Goal: Information Seeking & Learning: Learn about a topic

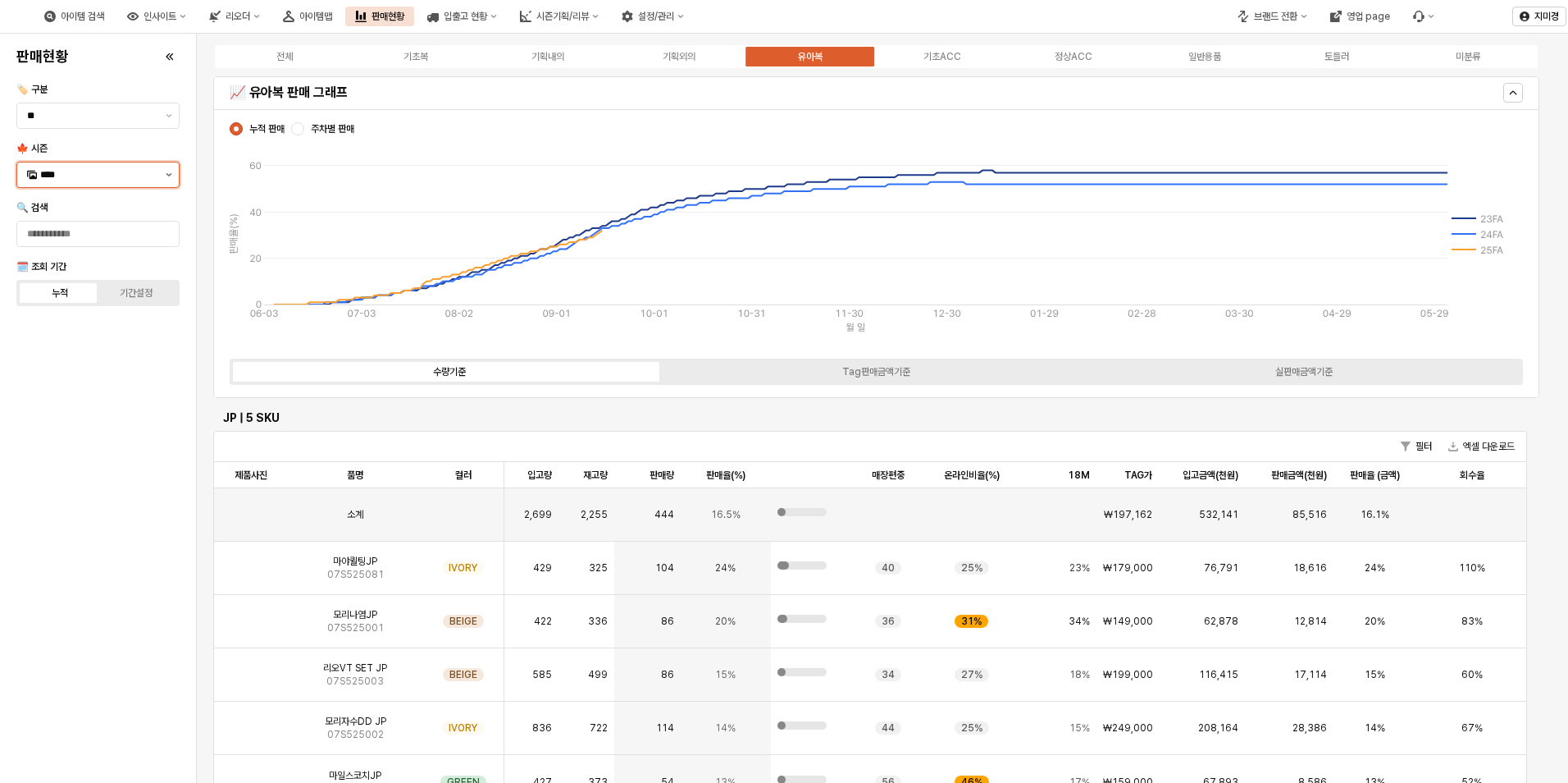
click at [163, 184] on button "제안 사항 표시" at bounding box center [168, 175] width 20 height 24
click at [62, 321] on div "25WT" at bounding box center [99, 320] width 119 height 13
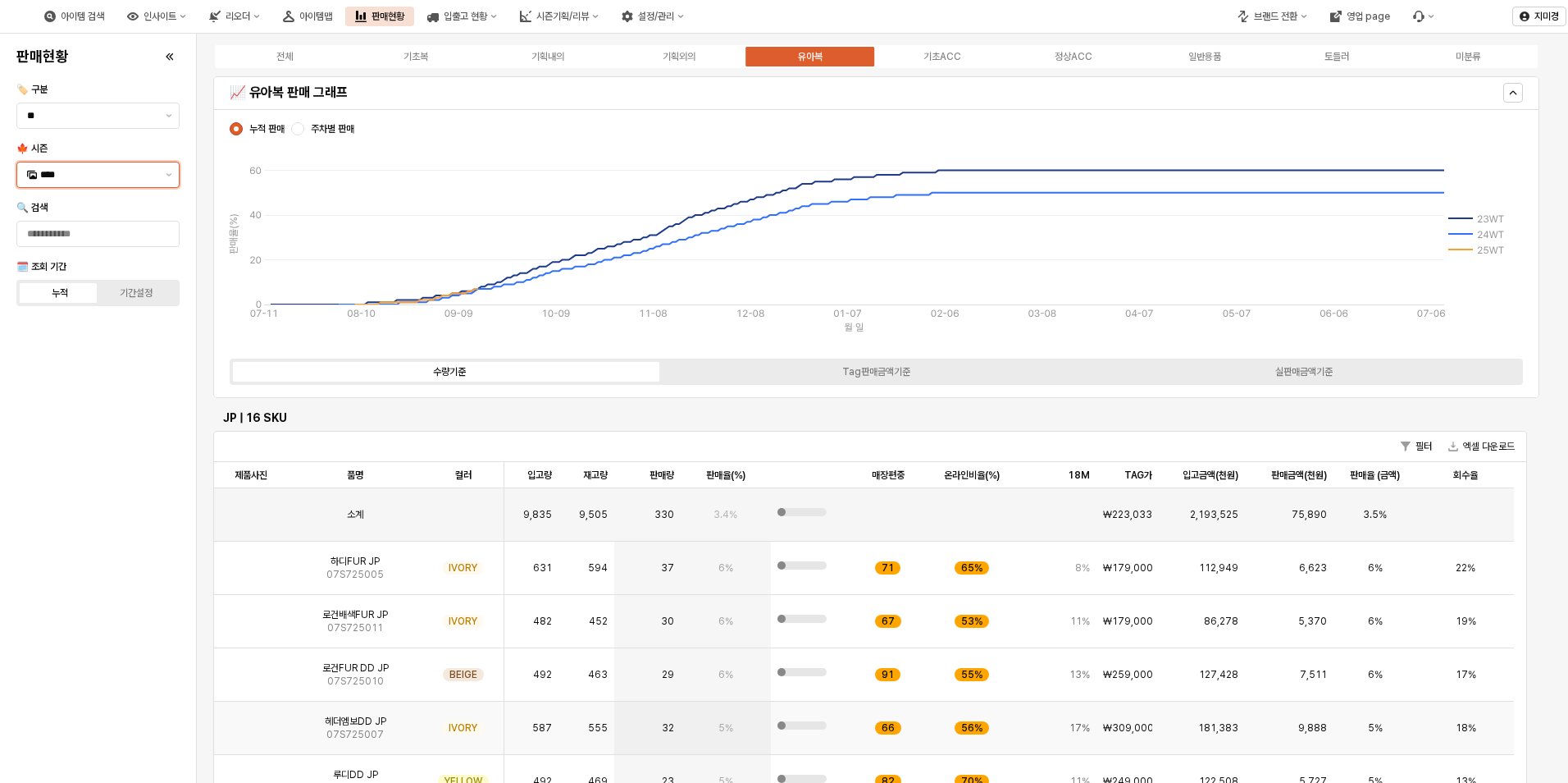
scroll to position [82, 0]
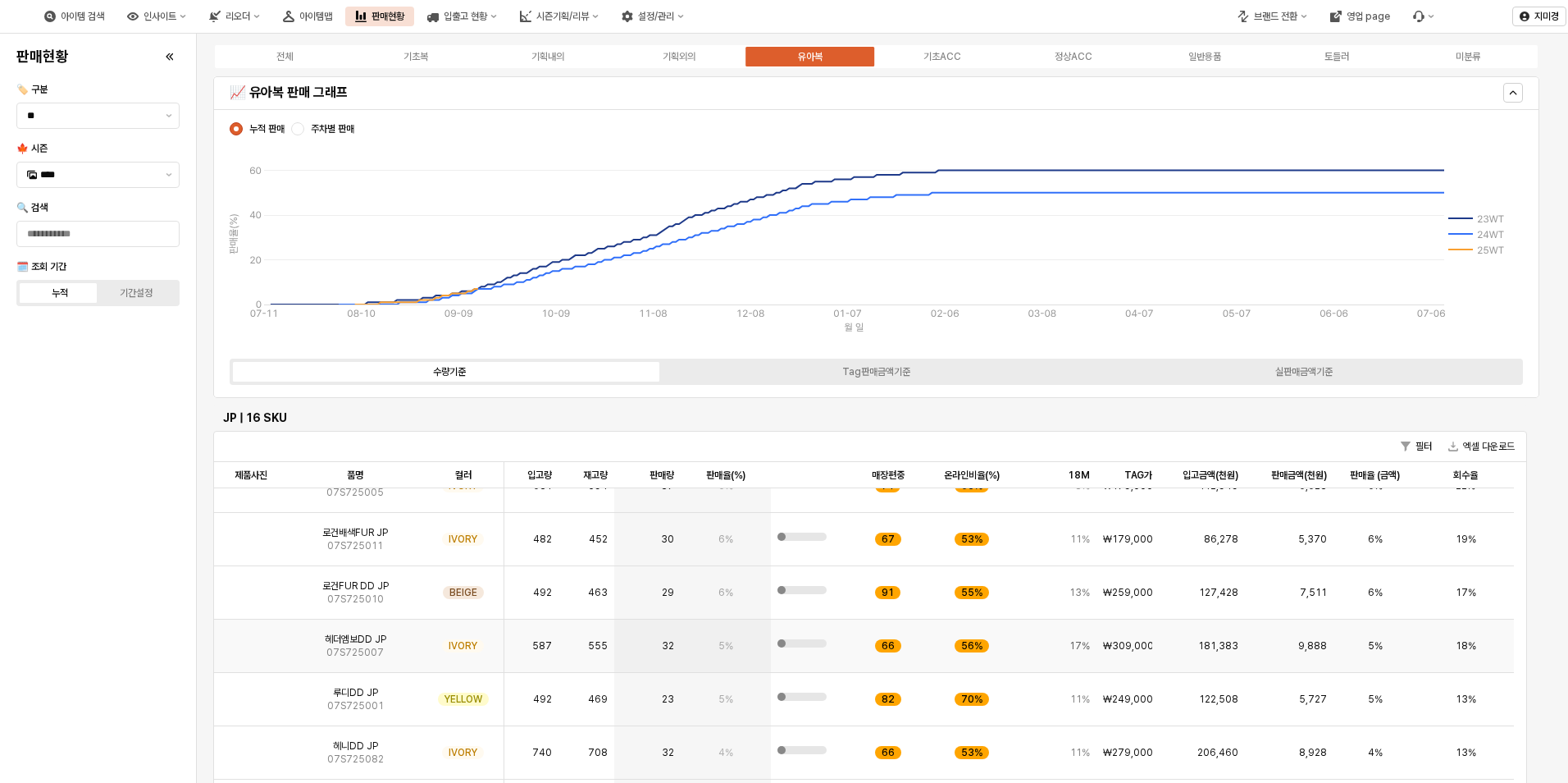
click at [251, 639] on img "App Frame" at bounding box center [251, 639] width 0 height 0
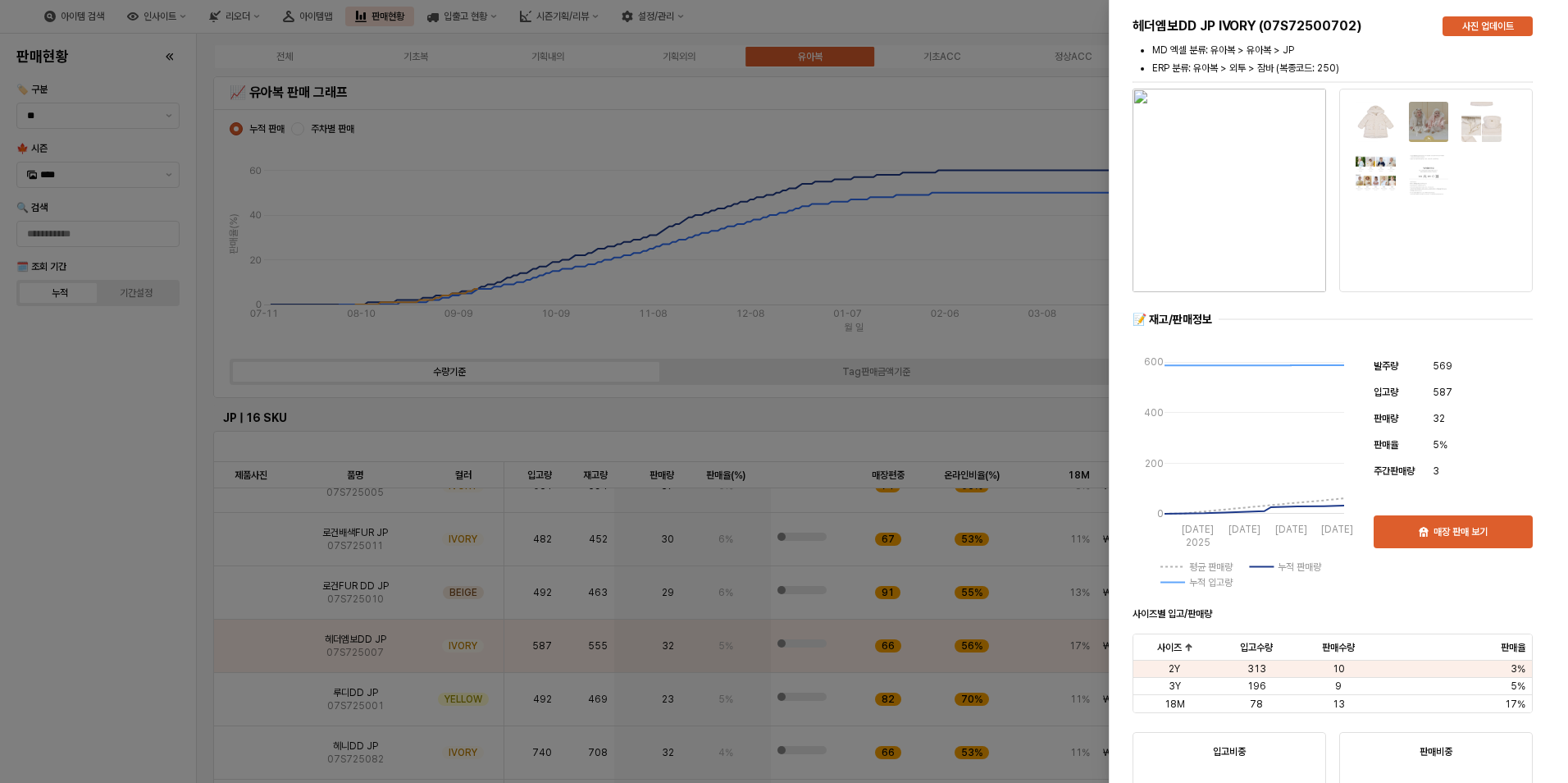
click at [79, 683] on div at bounding box center [784, 392] width 1568 height 783
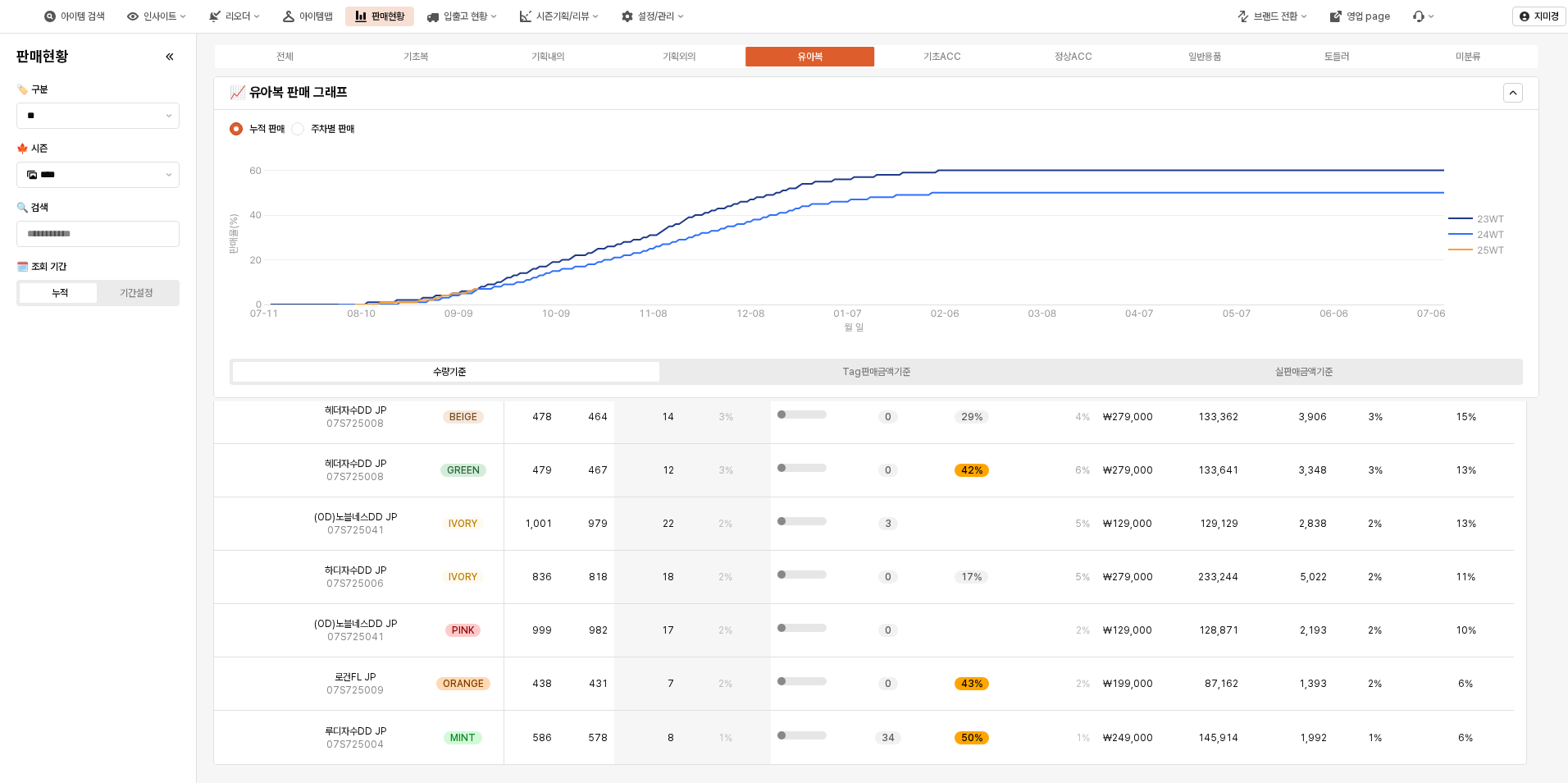
scroll to position [574, 0]
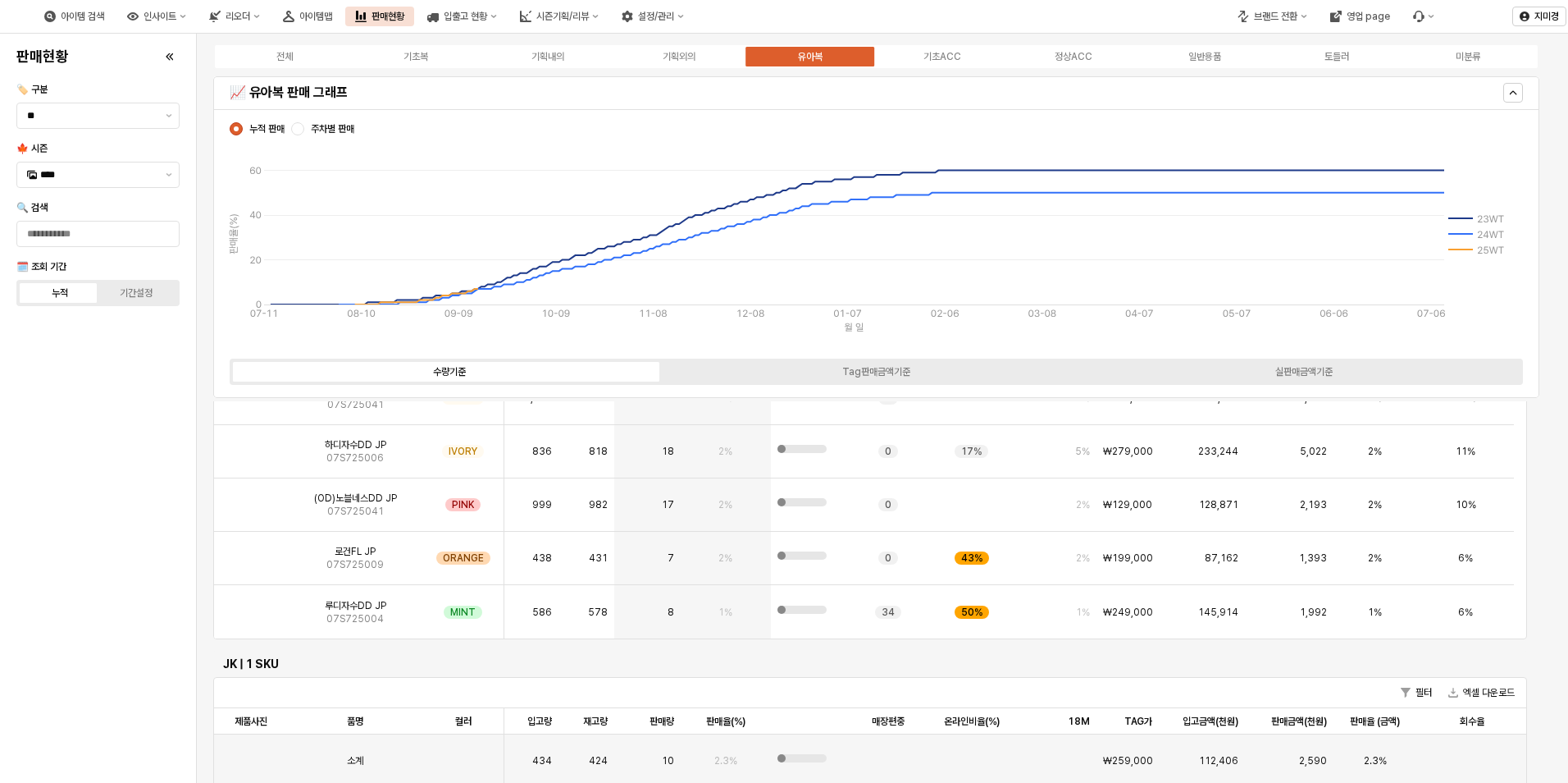
click at [158, 517] on div "판매현황 🏷️ 구분 ** 🍁 시즌 **** 🔍 검색 🗓️ 조회 기간 누적 기간설정" at bounding box center [99, 407] width 177 height 736
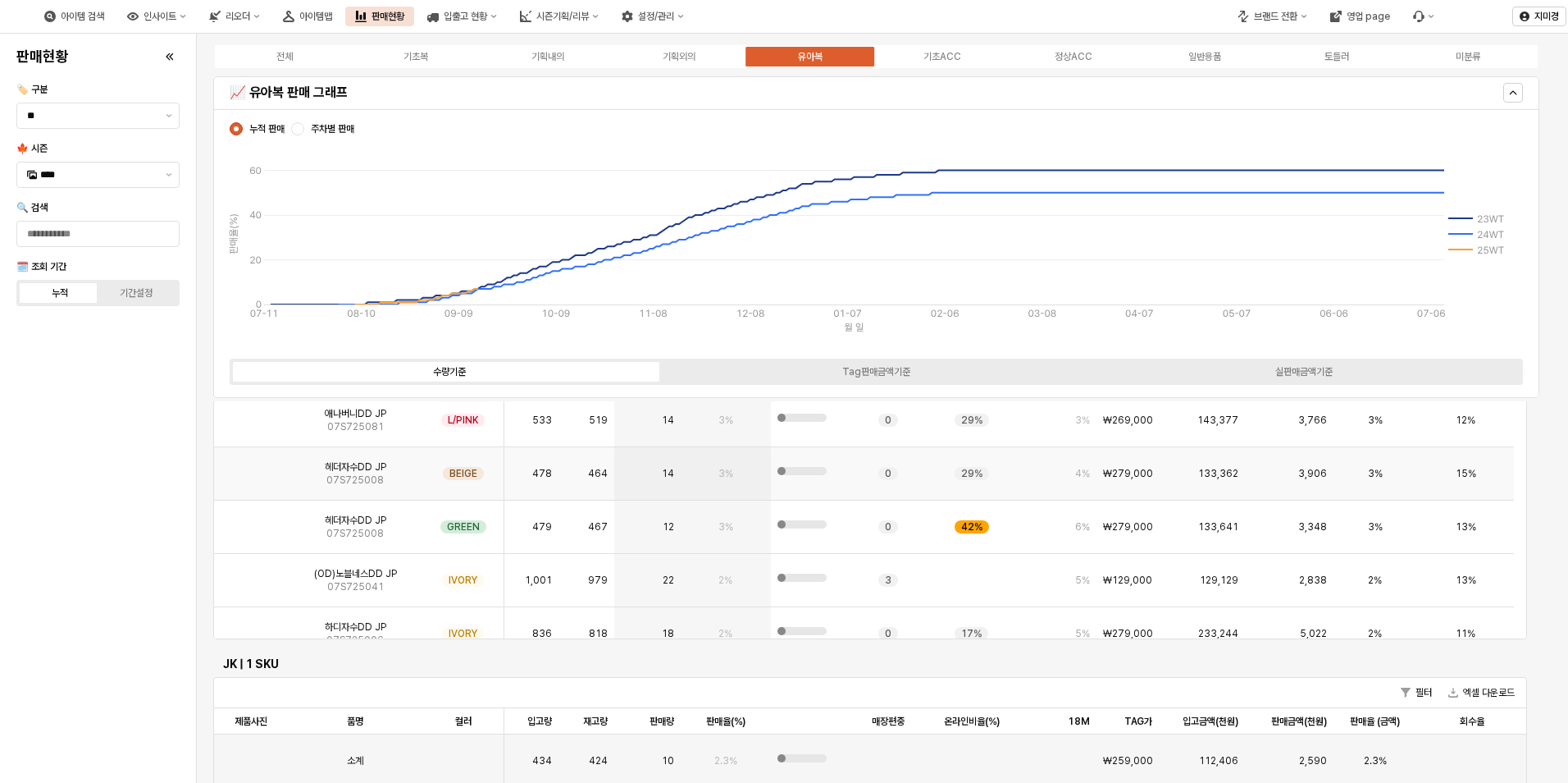
scroll to position [410, 0]
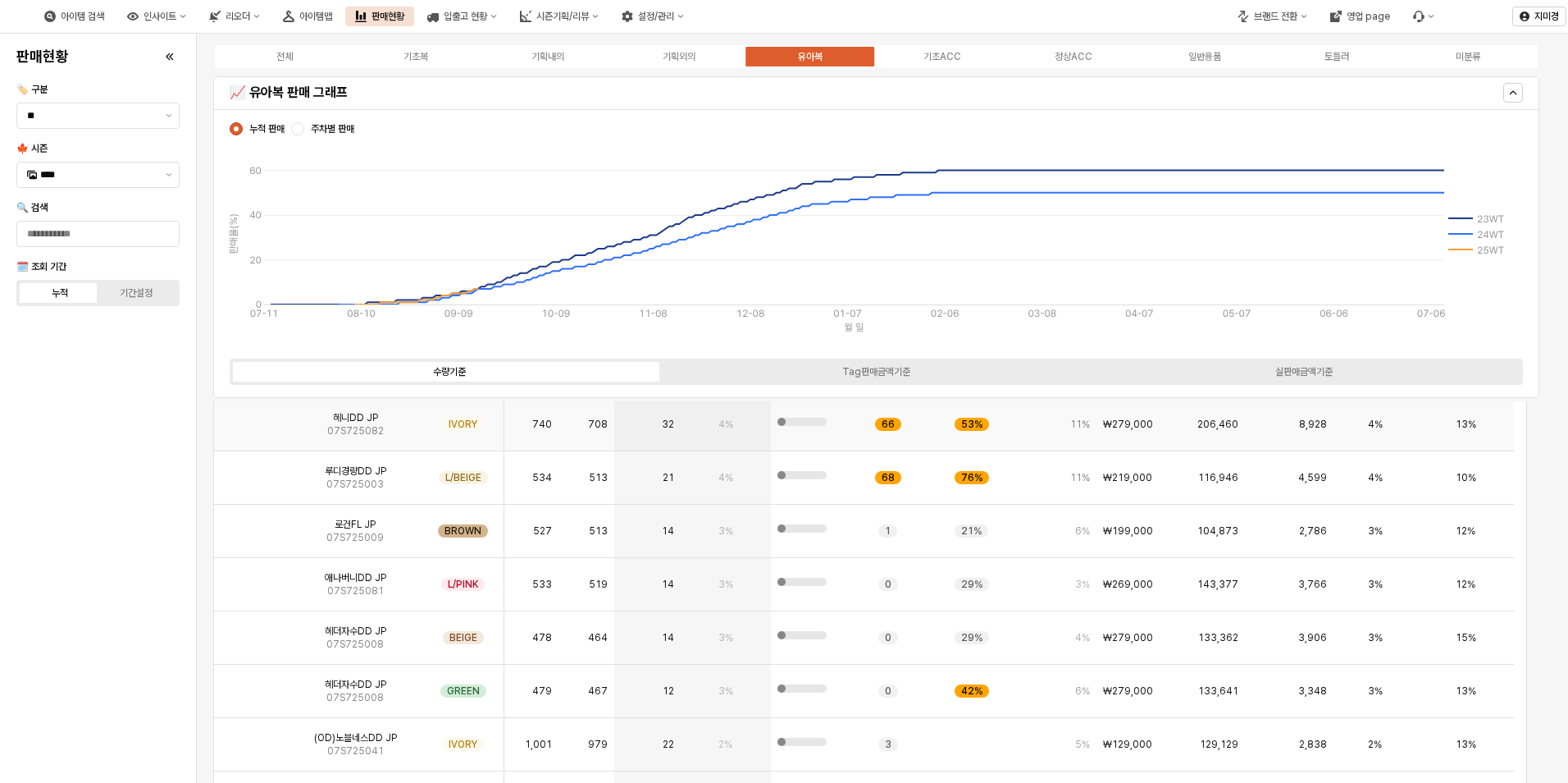
click at [251, 418] on img "App Frame" at bounding box center [251, 418] width 0 height 0
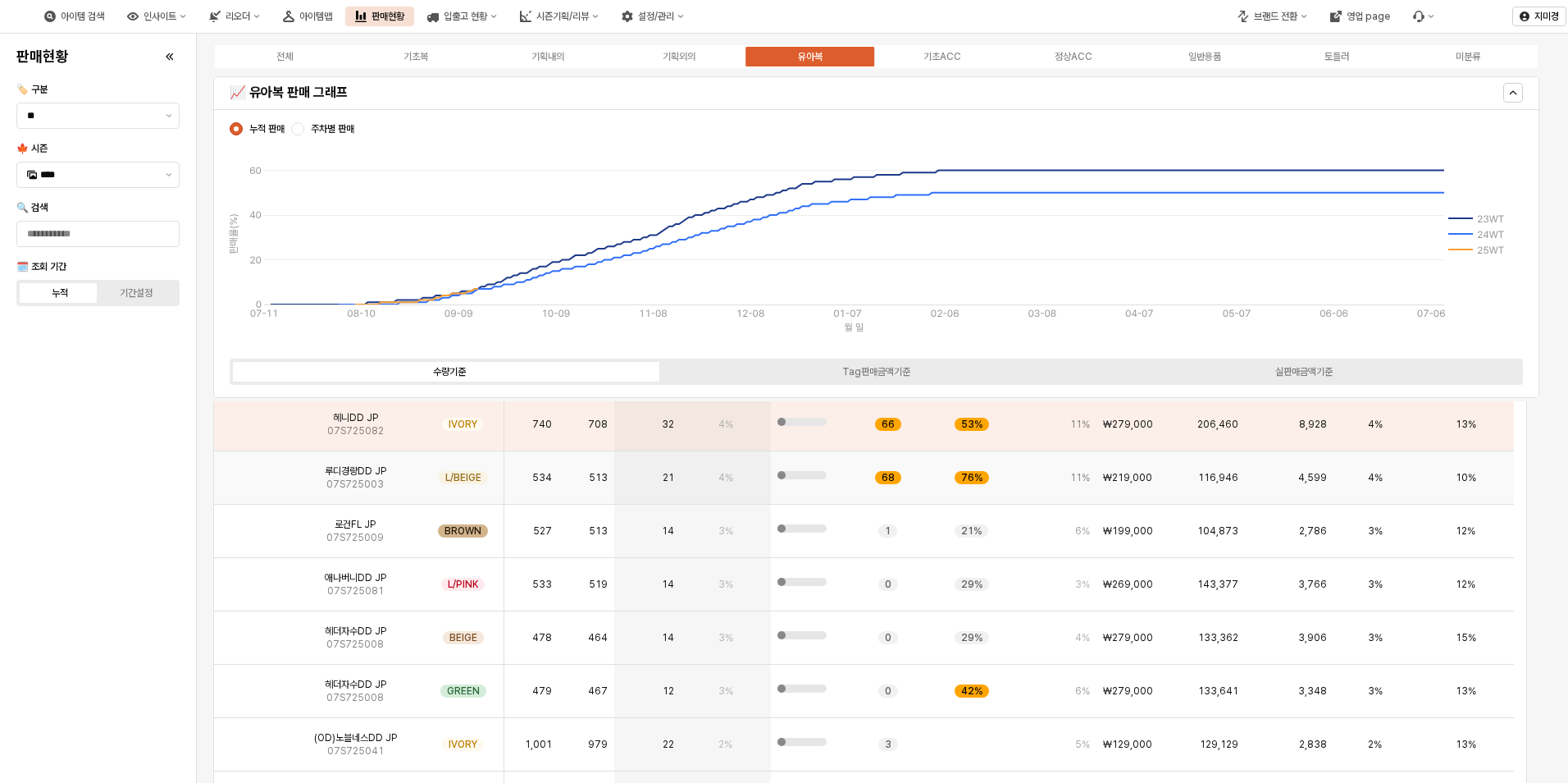
click at [251, 471] on img "App Frame" at bounding box center [251, 471] width 0 height 0
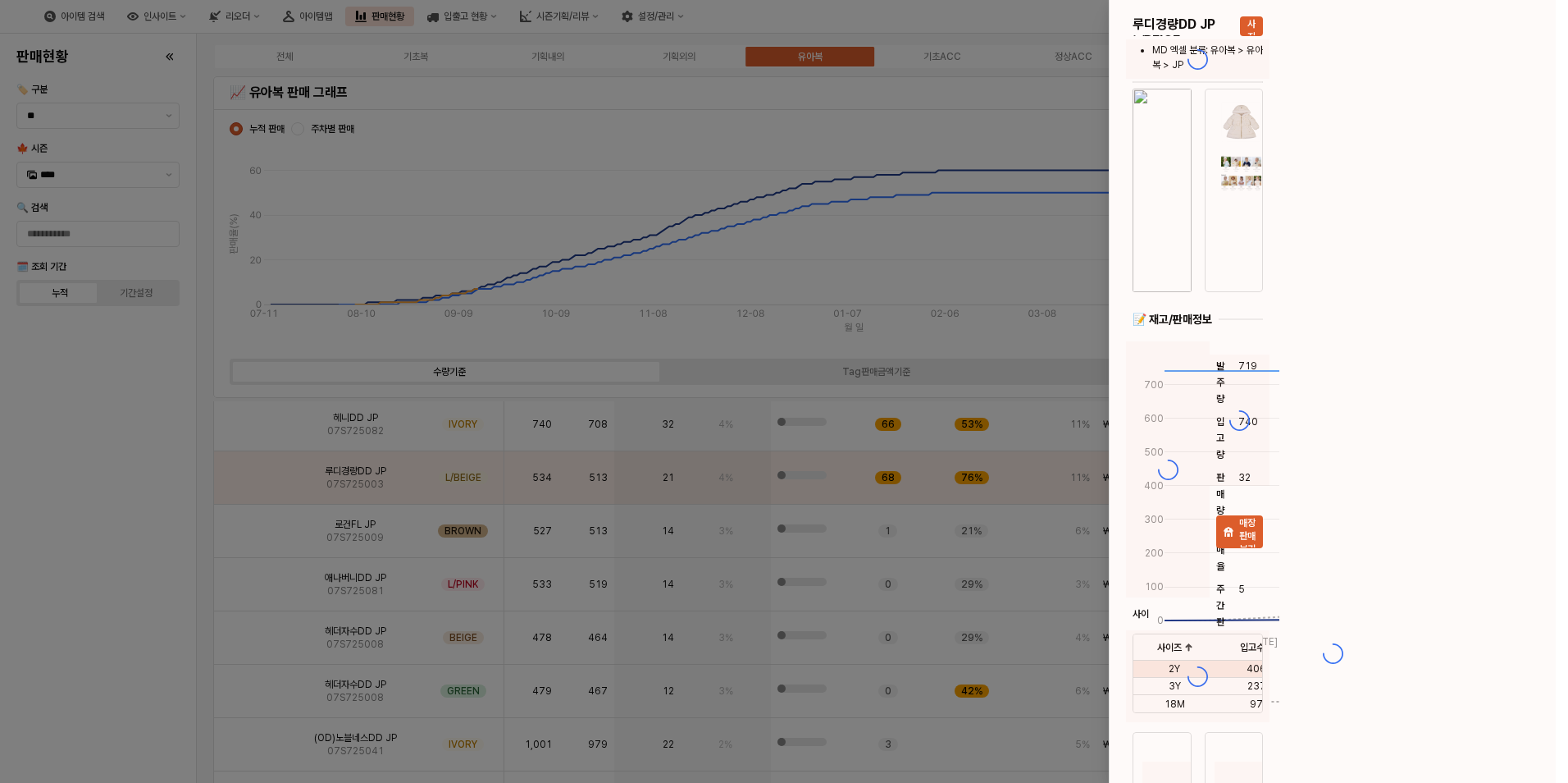
click at [259, 425] on div at bounding box center [784, 392] width 1568 height 783
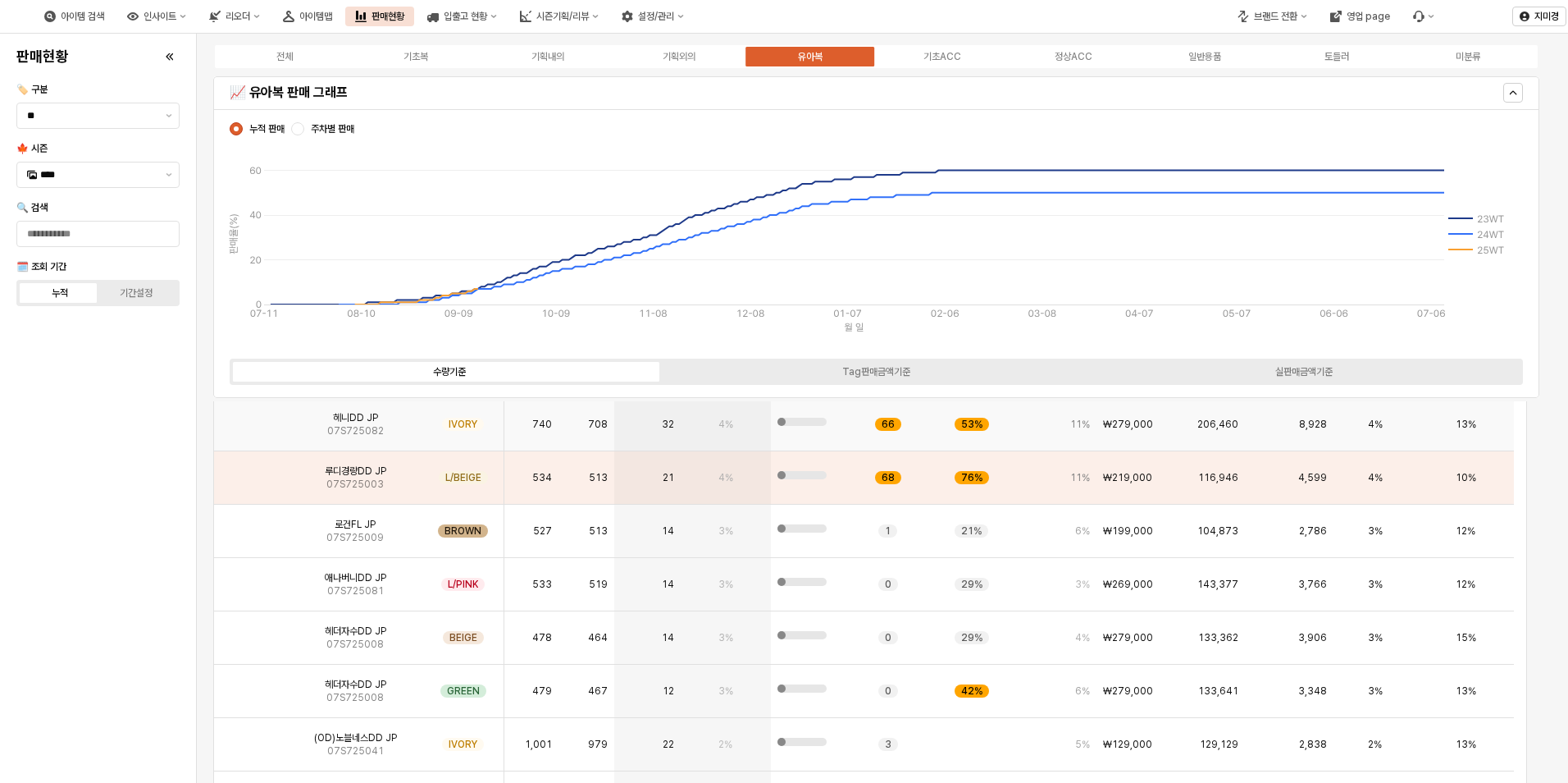
click at [251, 418] on img "App Frame" at bounding box center [251, 418] width 0 height 0
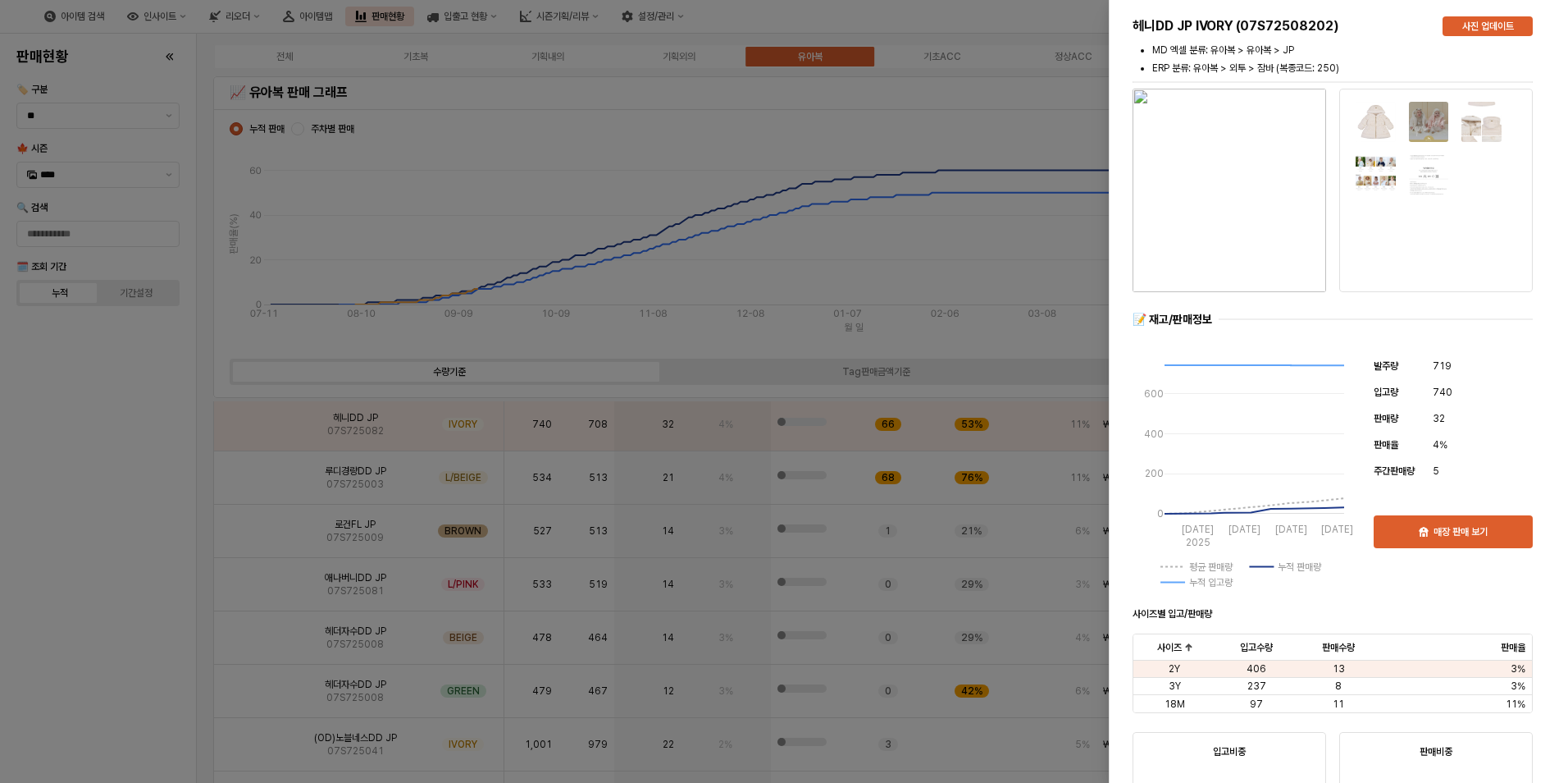
click at [140, 526] on div at bounding box center [784, 392] width 1568 height 783
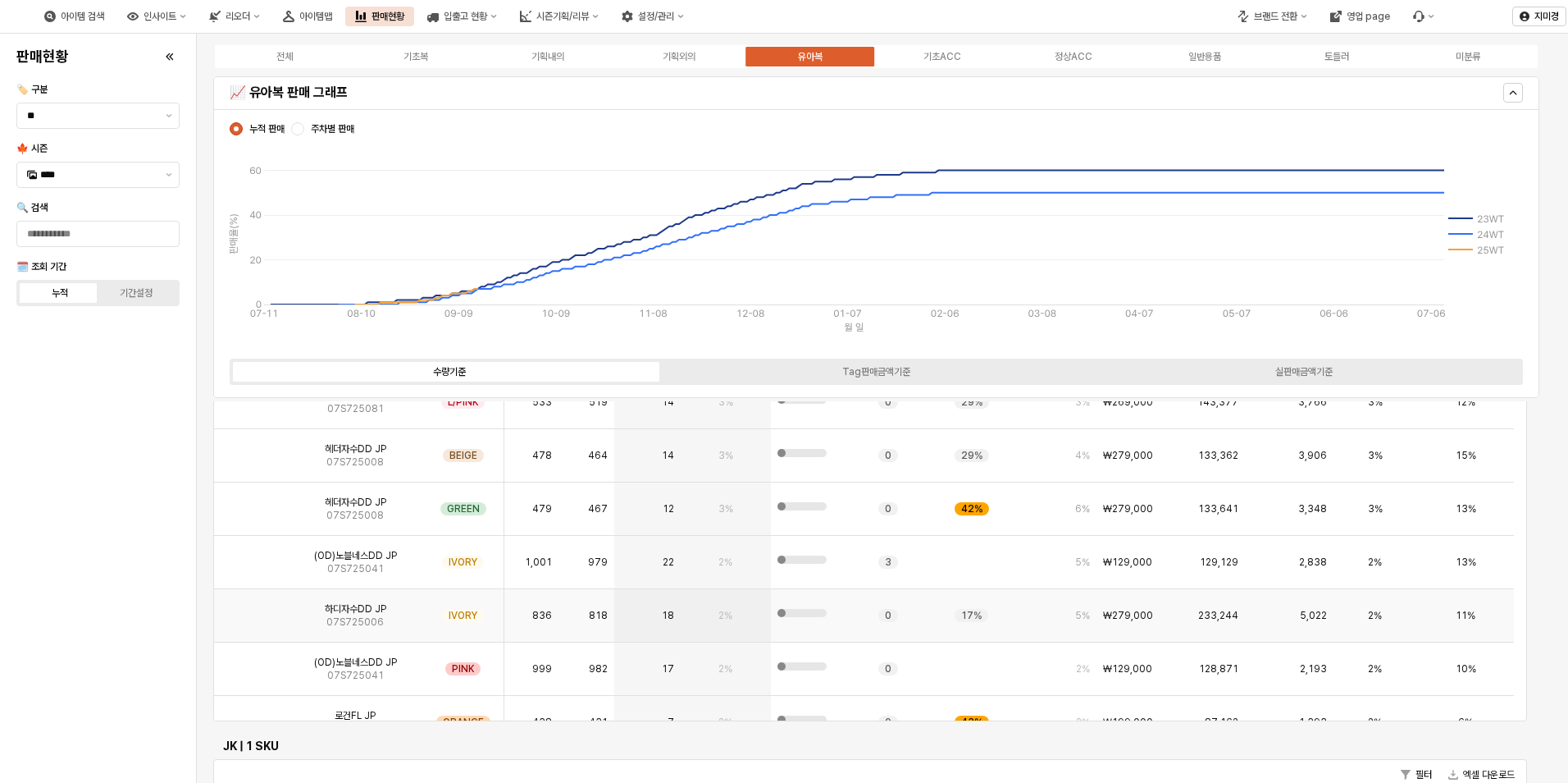
scroll to position [0, 0]
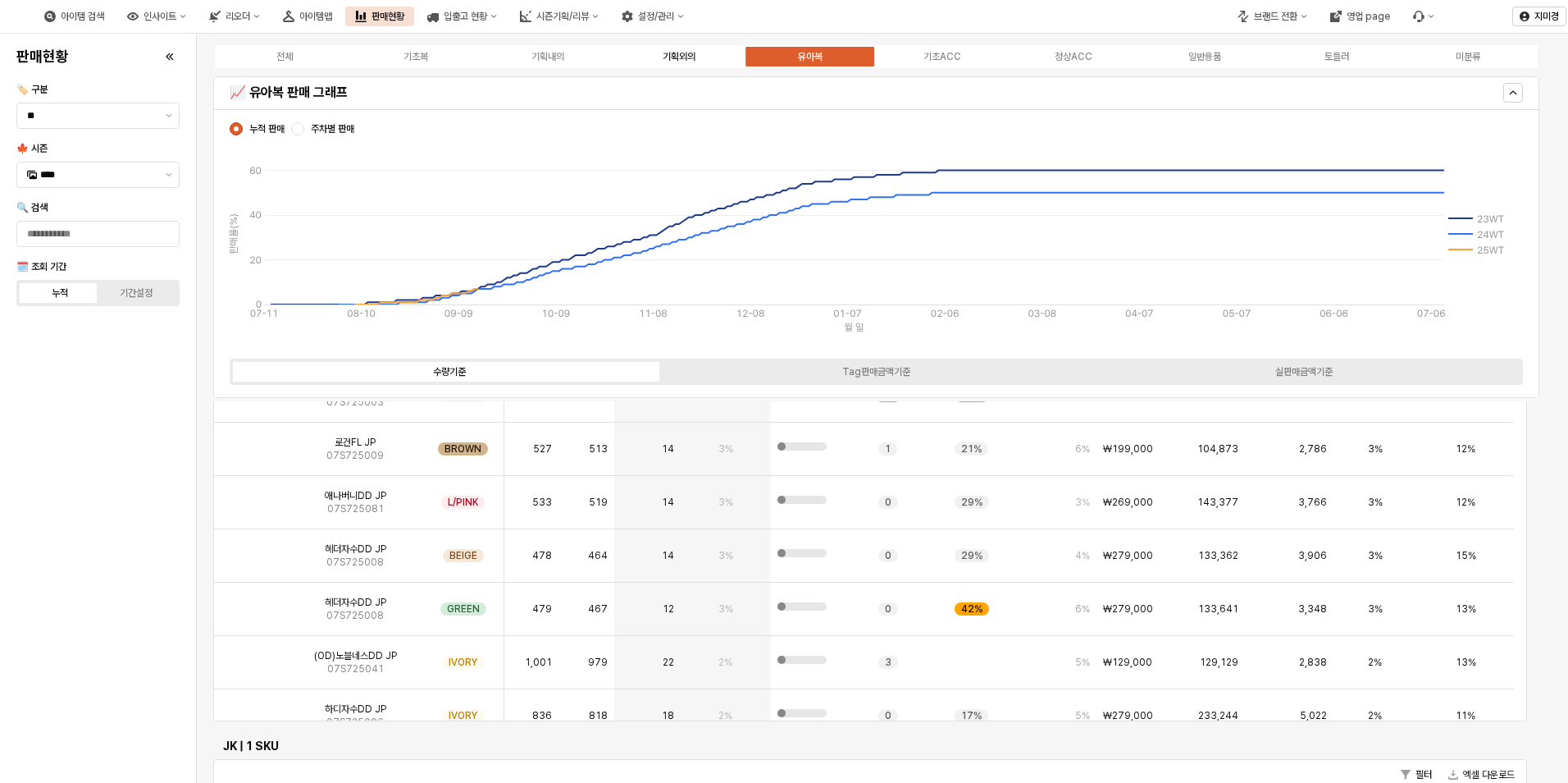
click at [676, 59] on div "기획외의" at bounding box center [679, 57] width 33 height 11
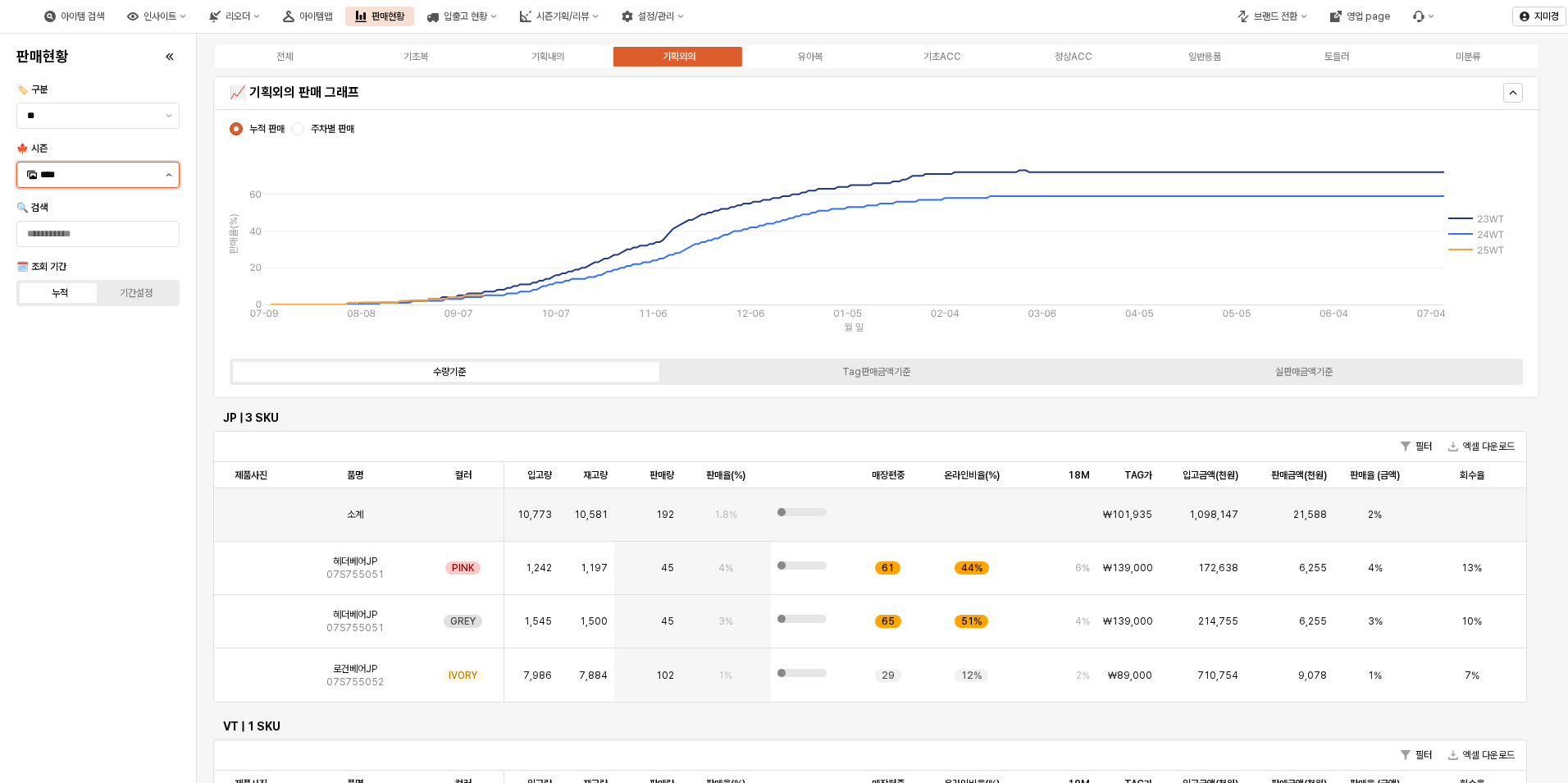
click at [169, 178] on button "제안 사항 표시" at bounding box center [168, 175] width 20 height 24
click at [74, 436] on div "24WT" at bounding box center [99, 431] width 119 height 13
type input "****"
